Goal: Find specific page/section: Find specific page/section

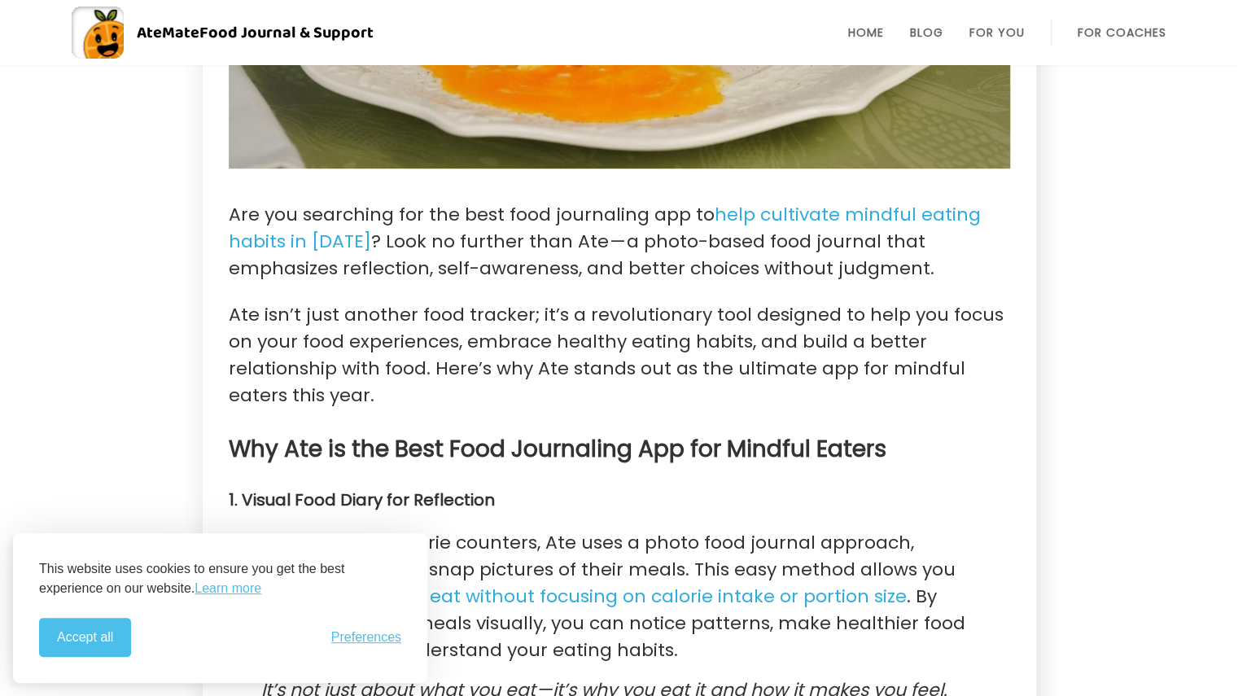
scroll to position [693, 0]
click at [103, 634] on button "Accept all" at bounding box center [85, 637] width 92 height 39
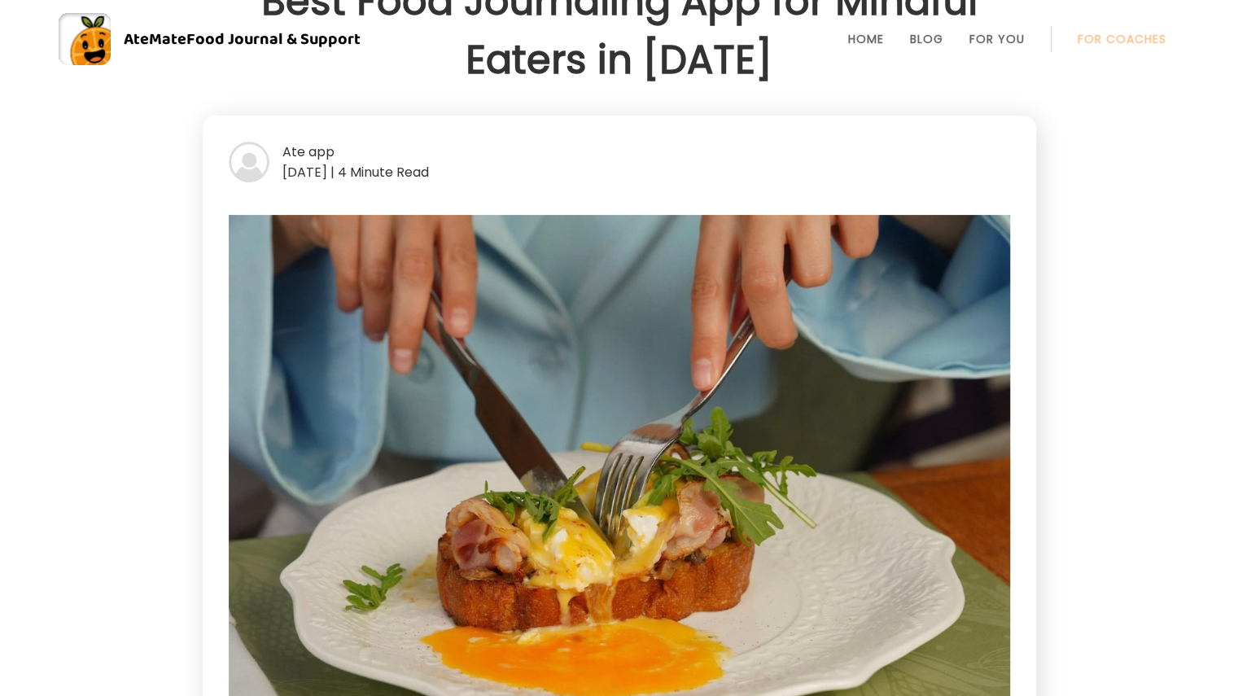
scroll to position [0, 0]
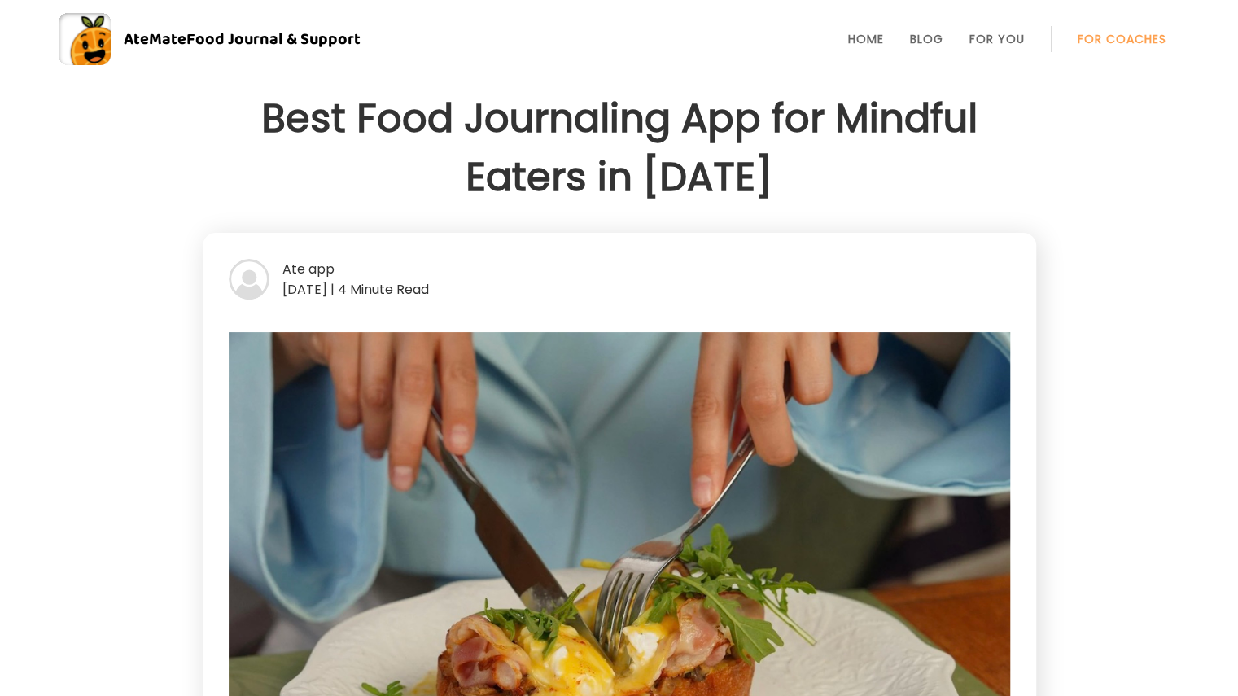
click at [1113, 37] on link "For Coaches" at bounding box center [1121, 39] width 89 height 13
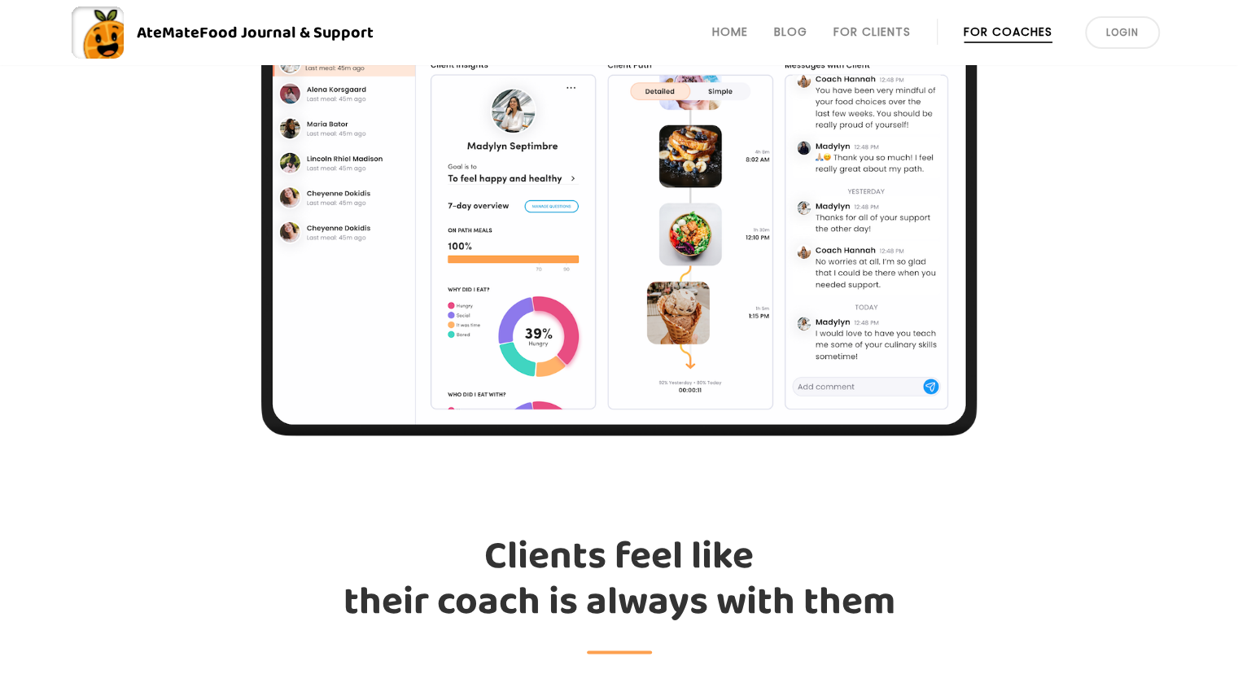
scroll to position [1483, 0]
